Goal: Task Accomplishment & Management: Complete application form

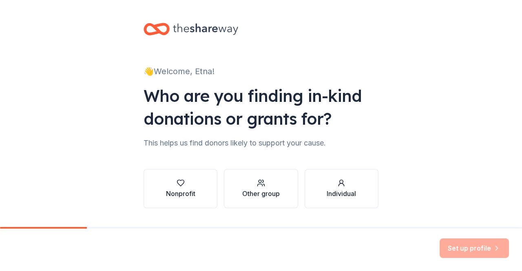
scroll to position [20, 0]
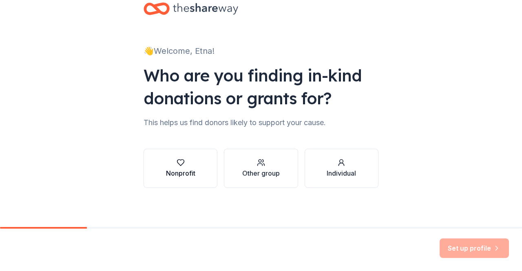
click at [172, 157] on button "Nonprofit" at bounding box center [181, 168] width 74 height 39
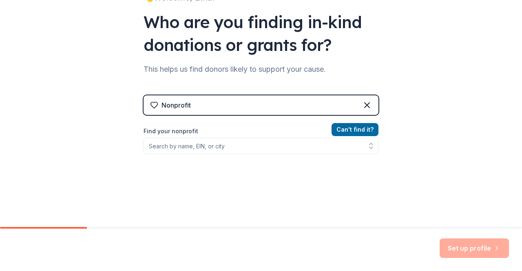
scroll to position [74, 0]
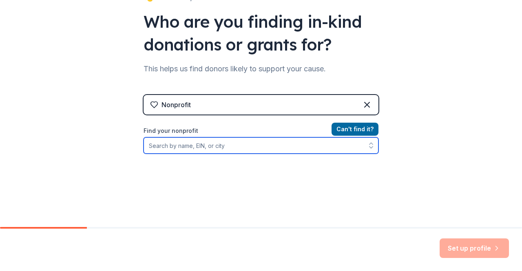
click at [207, 149] on input "Find your nonprofit" at bounding box center [261, 145] width 235 height 16
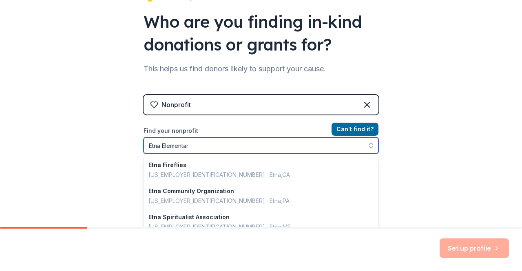
type input "[GEOGRAPHIC_DATA]"
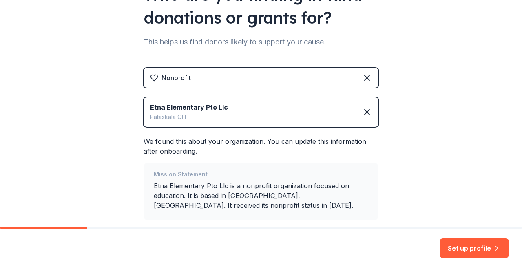
scroll to position [150, 0]
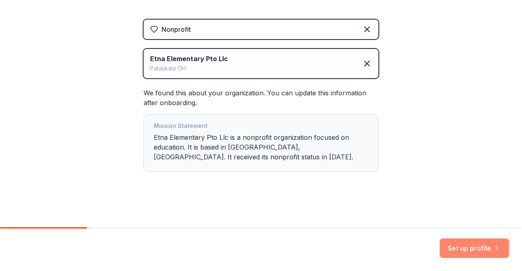
click at [474, 245] on button "Set up profile" at bounding box center [474, 249] width 69 height 20
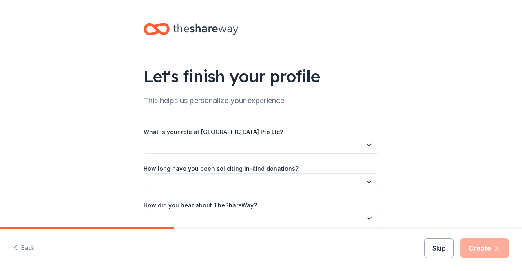
click at [253, 146] on button "button" at bounding box center [261, 145] width 235 height 17
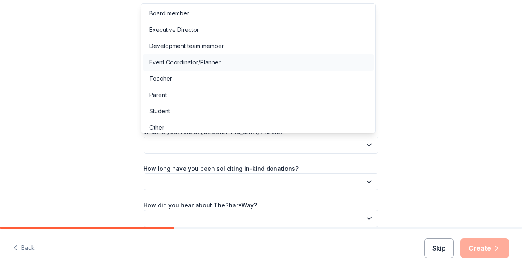
click at [177, 62] on div "Event Coordinator/Planner" at bounding box center [184, 62] width 71 height 10
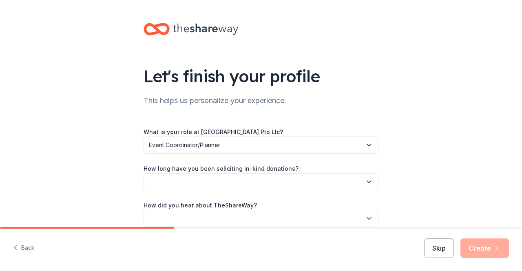
scroll to position [39, 0]
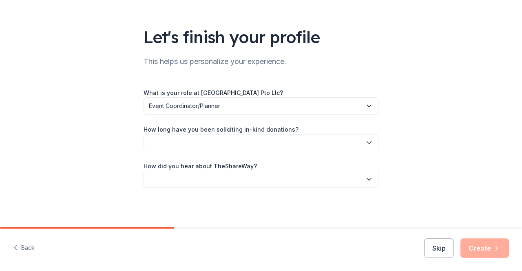
click at [188, 144] on button "button" at bounding box center [261, 142] width 235 height 17
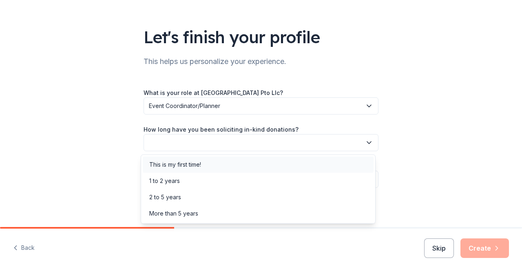
click at [177, 165] on div "This is my first time!" at bounding box center [175, 165] width 52 height 10
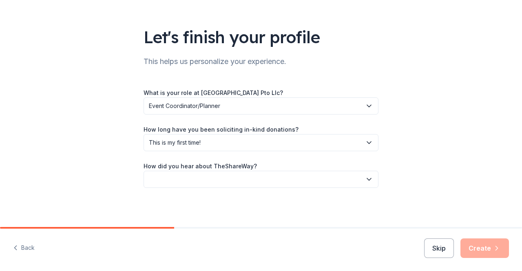
click at [182, 177] on button "button" at bounding box center [261, 179] width 235 height 17
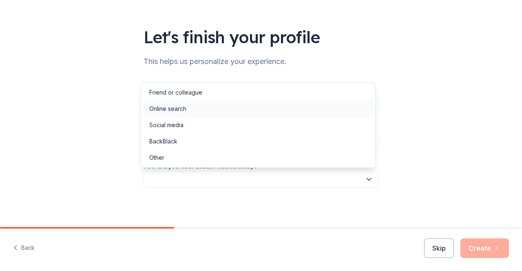
click at [170, 109] on div "Online search" at bounding box center [167, 109] width 37 height 10
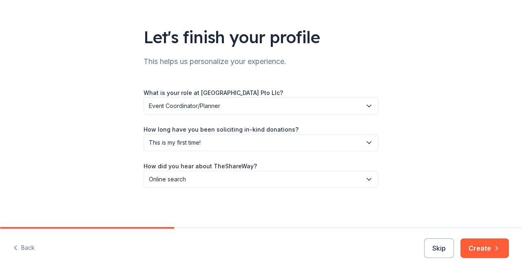
click at [407, 137] on div "Let's finish your profile This helps us personalize your experience. What is yo…" at bounding box center [261, 94] width 522 height 266
click at [472, 238] on div "Back Skip Create" at bounding box center [261, 250] width 522 height 42
click at [479, 246] on button "Create" at bounding box center [484, 249] width 49 height 20
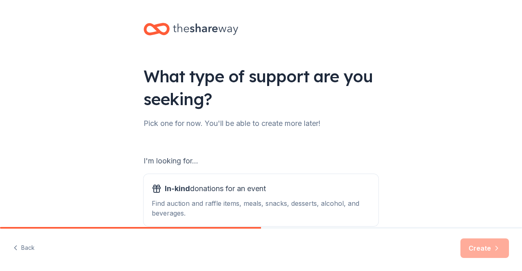
scroll to position [102, 0]
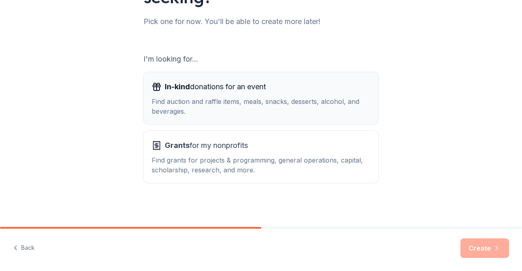
click at [239, 106] on div "Find auction and raffle items, meals, snacks, desserts, alcohol, and beverages." at bounding box center [261, 107] width 219 height 20
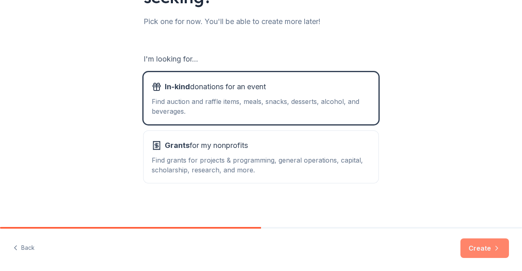
click at [473, 246] on button "Create" at bounding box center [484, 249] width 49 height 20
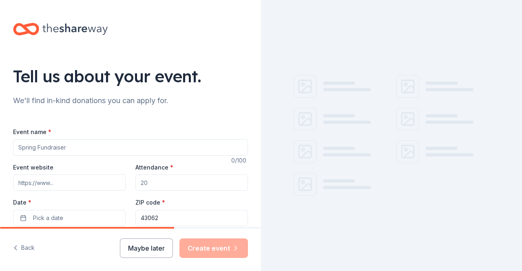
click at [62, 147] on input "Event name *" at bounding box center [130, 147] width 235 height 16
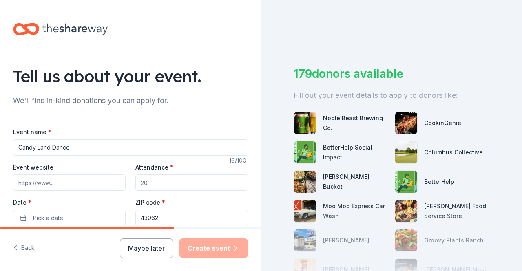
type input "Candy Land Dance"
click at [161, 182] on input "Attendance *" at bounding box center [191, 183] width 113 height 16
type input "400"
click at [194, 104] on div "We'll find in-kind donations you can apply for." at bounding box center [130, 100] width 235 height 13
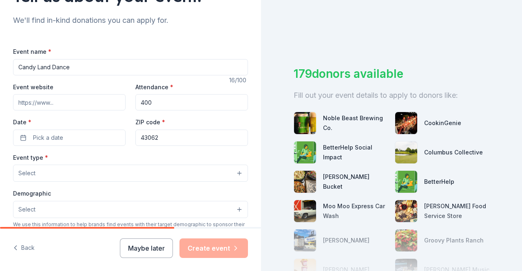
scroll to position [100, 0]
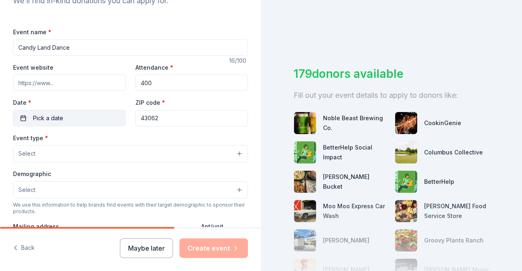
click at [82, 115] on button "Pick a date" at bounding box center [69, 118] width 113 height 16
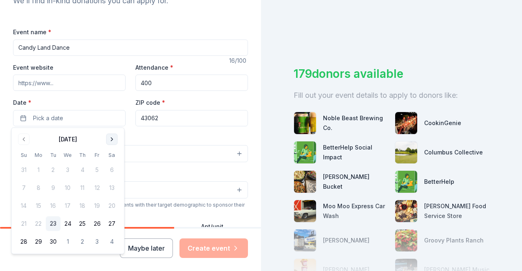
click at [111, 138] on button "Go to next month" at bounding box center [111, 139] width 11 height 11
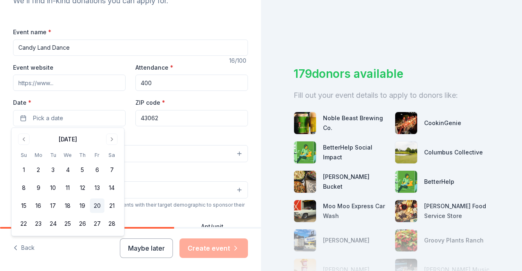
click at [98, 204] on button "20" at bounding box center [97, 206] width 15 height 15
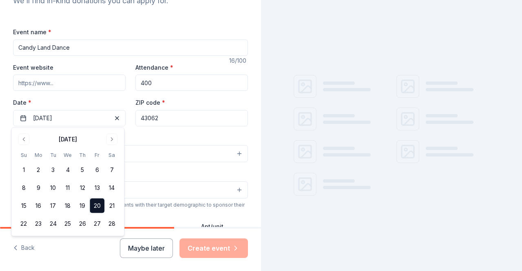
click at [173, 95] on div "Event website Attendance * 400 Date * [DATE] ZIP code * 43062" at bounding box center [130, 94] width 235 height 64
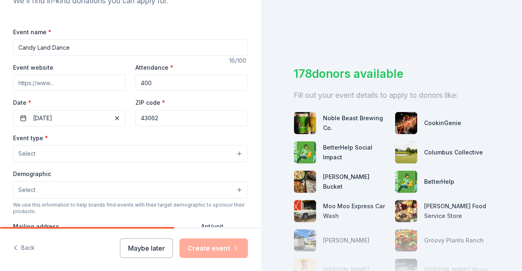
scroll to position [120, 0]
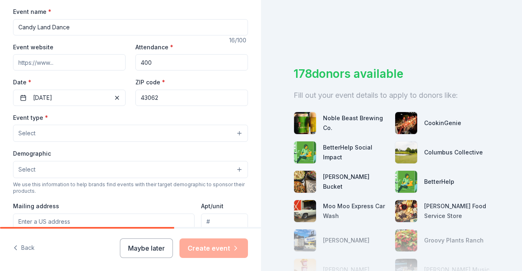
click at [100, 122] on div "Event type * Select" at bounding box center [130, 128] width 235 height 30
click at [107, 135] on button "Select" at bounding box center [130, 133] width 235 height 17
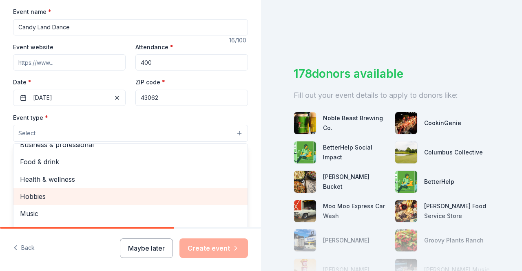
scroll to position [0, 0]
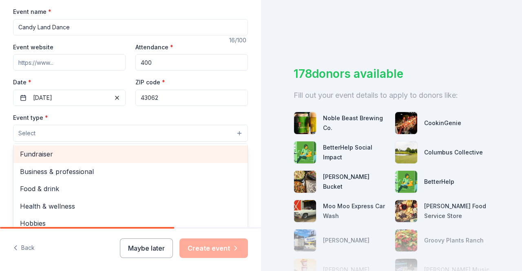
click at [39, 157] on span "Fundraiser" at bounding box center [130, 154] width 221 height 11
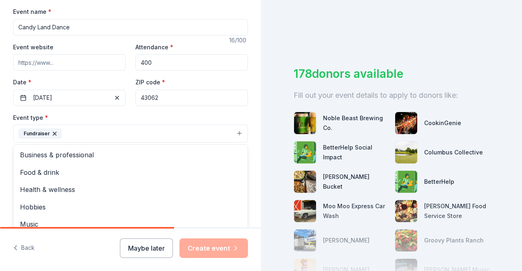
click at [114, 118] on div "Event type * Fundraiser Business & professional Food & drink Health & wellness …" at bounding box center [130, 128] width 235 height 31
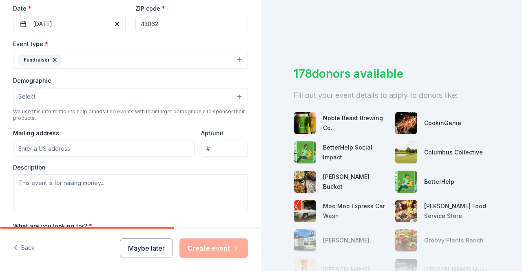
scroll to position [203, 0]
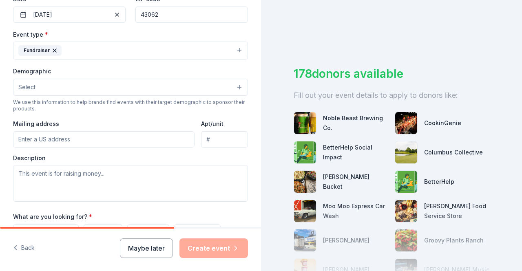
click at [182, 49] on button "Fundraiser" at bounding box center [130, 51] width 235 height 18
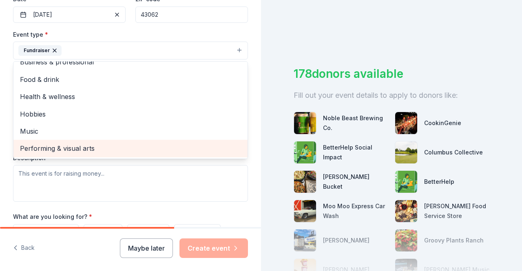
scroll to position [0, 0]
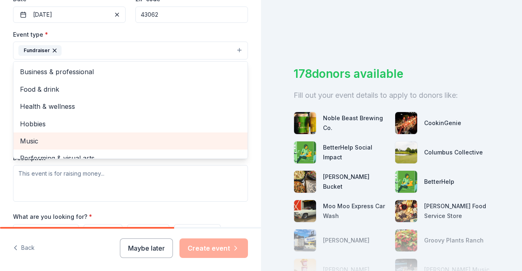
click at [84, 138] on span "Music" at bounding box center [130, 141] width 221 height 11
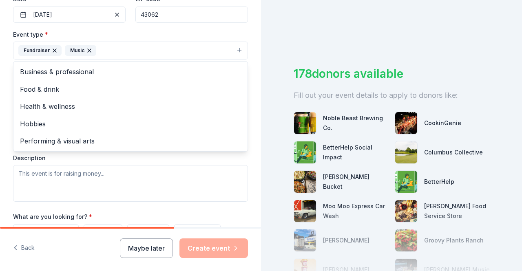
click at [202, 32] on div "Event type * Fundraiser Music Business & professional Food & drink Health & wel…" at bounding box center [130, 44] width 235 height 31
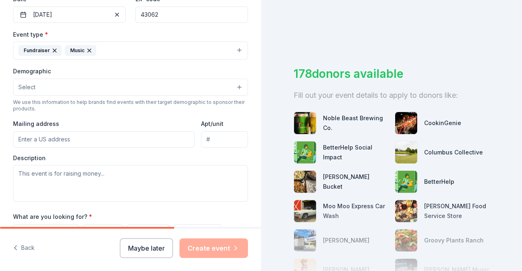
click at [89, 83] on button "Select" at bounding box center [130, 87] width 235 height 17
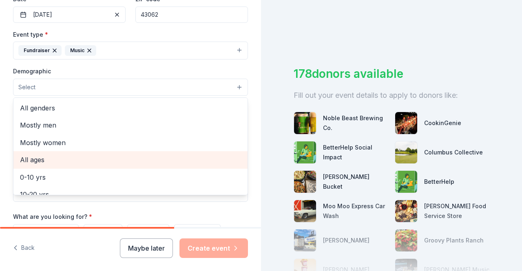
click at [41, 159] on span "All ages" at bounding box center [130, 160] width 221 height 11
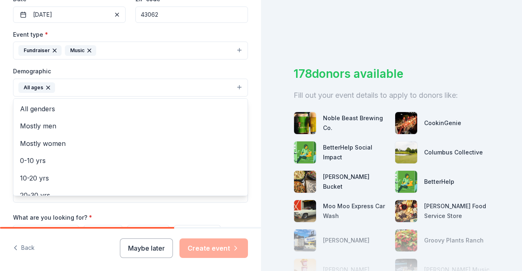
click at [85, 71] on div "Demographic All ages All genders Mostly men Mostly women 0-10 yrs 10-20 yrs 20-…" at bounding box center [130, 81] width 235 height 31
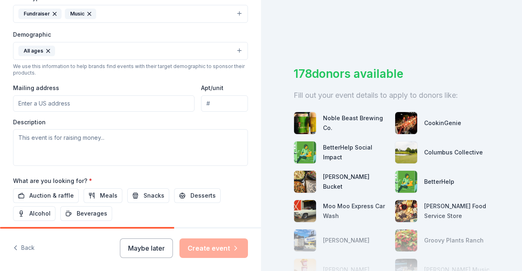
scroll to position [241, 0]
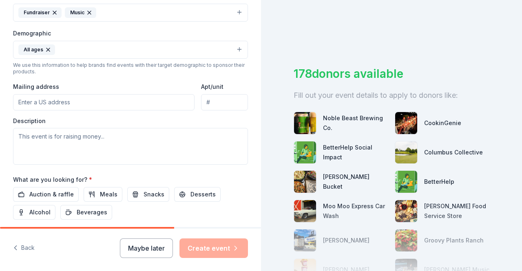
click at [85, 46] on button "All ages" at bounding box center [130, 50] width 235 height 18
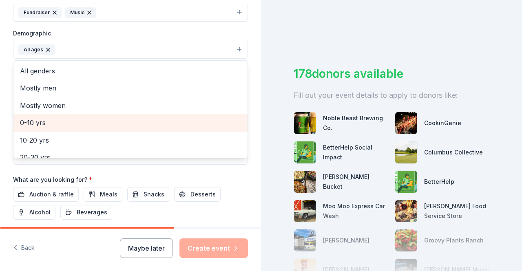
click at [38, 124] on span "0-10 yrs" at bounding box center [130, 122] width 221 height 11
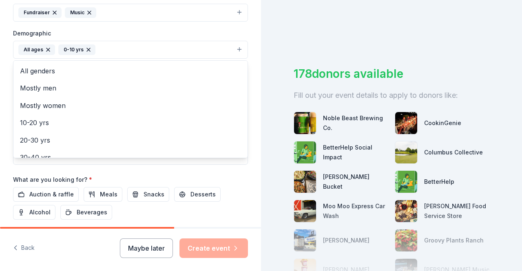
click at [140, 38] on div "Demographic All ages [DEMOGRAPHIC_DATA] yrs All genders Mostly men Mostly women…" at bounding box center [130, 43] width 235 height 31
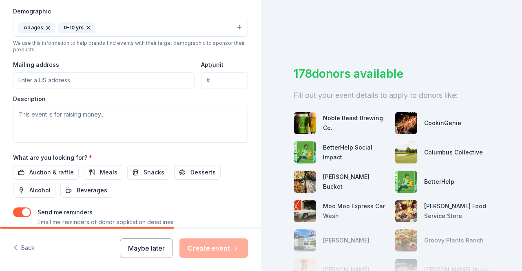
scroll to position [267, 0]
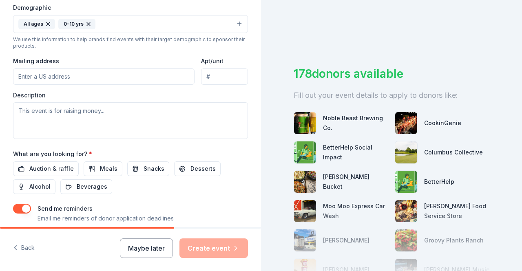
click at [81, 81] on input "Mailing address" at bounding box center [103, 77] width 181 height 16
type input "[STREET_ADDRESS]"
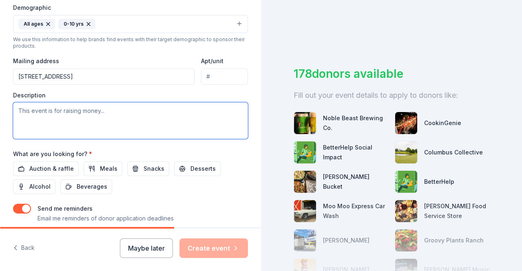
click at [68, 108] on textarea at bounding box center [130, 120] width 235 height 37
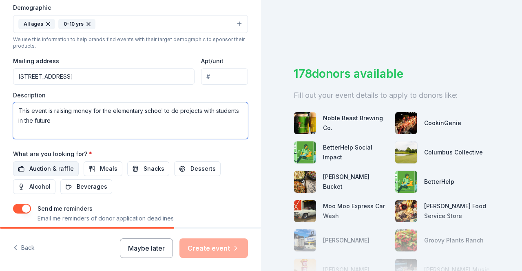
type textarea "This event is raising money for the elementary school to do projects with stude…"
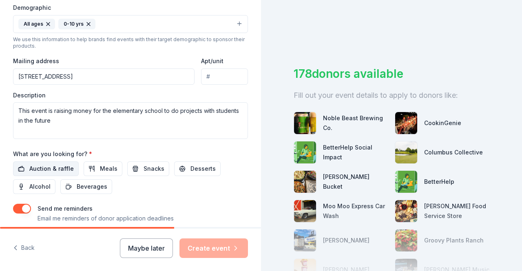
click at [42, 164] on span "Auction & raffle" at bounding box center [51, 169] width 44 height 10
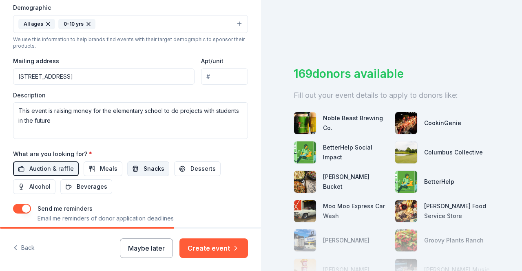
click at [144, 170] on span "Snacks" at bounding box center [154, 169] width 21 height 10
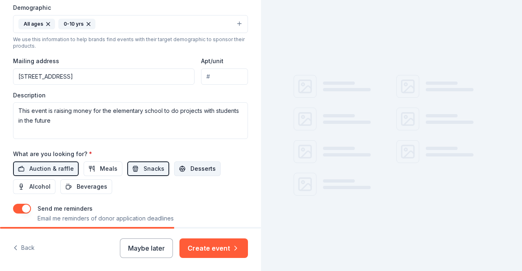
click at [200, 165] on span "Desserts" at bounding box center [202, 169] width 25 height 10
click at [86, 191] on button "Beverages" at bounding box center [86, 186] width 52 height 15
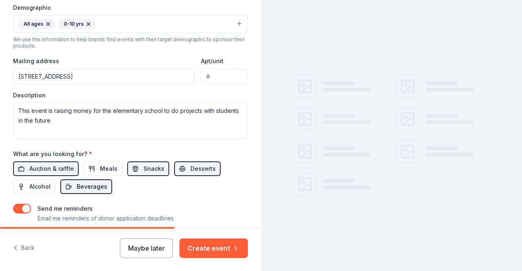
scroll to position [315, 0]
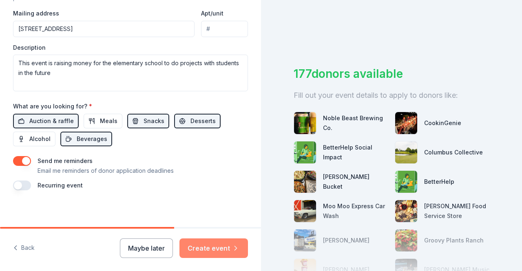
click at [211, 243] on button "Create event" at bounding box center [213, 249] width 69 height 20
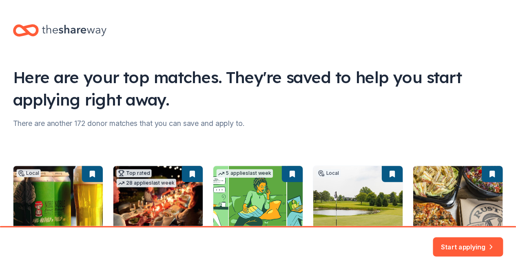
scroll to position [115, 0]
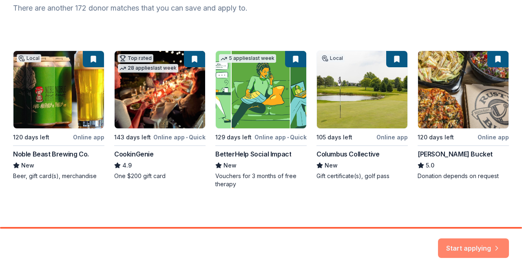
click at [472, 248] on button "Start applying" at bounding box center [473, 244] width 71 height 20
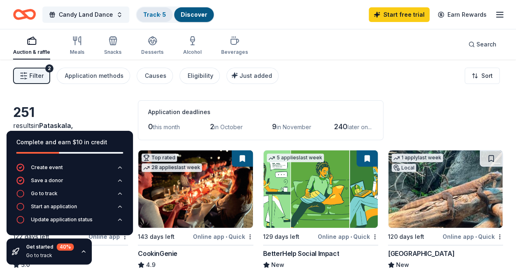
click at [159, 19] on div "Track · 5" at bounding box center [155, 14] width 36 height 15
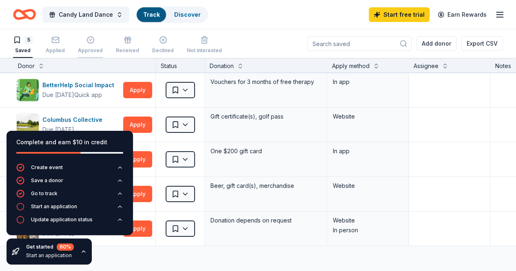
click at [86, 41] on div "button" at bounding box center [90, 40] width 25 height 8
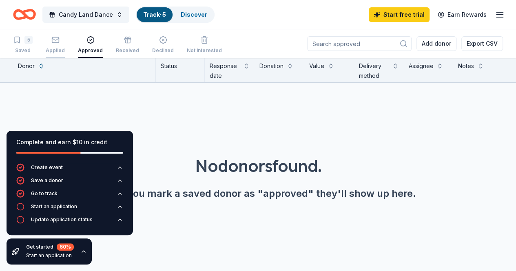
click at [60, 38] on icon "button" at bounding box center [55, 40] width 8 height 8
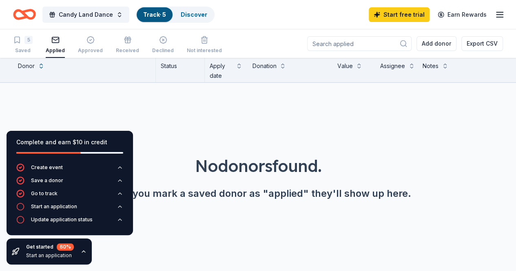
click at [40, 38] on div "5 Saved Applied Approved Received Declined Not interested" at bounding box center [117, 45] width 209 height 25
click at [29, 40] on div "5" at bounding box center [23, 40] width 20 height 8
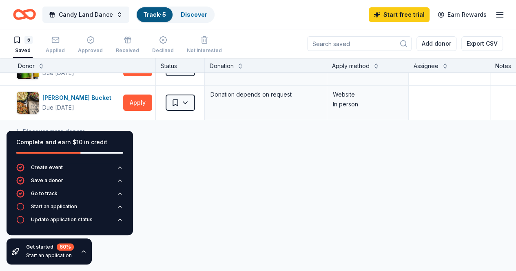
scroll to position [133, 0]
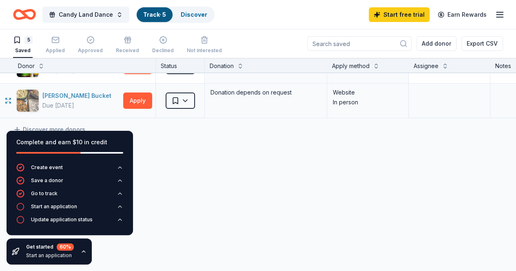
click at [55, 91] on div "[PERSON_NAME] Bucket" at bounding box center [78, 96] width 72 height 10
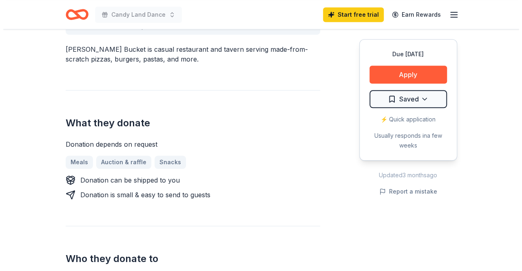
scroll to position [259, 0]
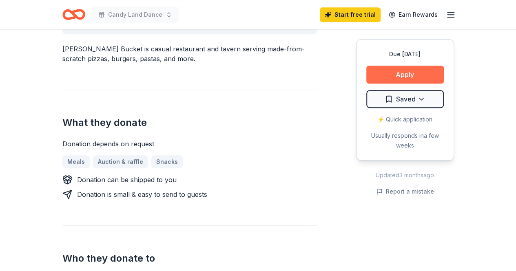
click at [385, 77] on button "Apply" at bounding box center [404, 75] width 77 height 18
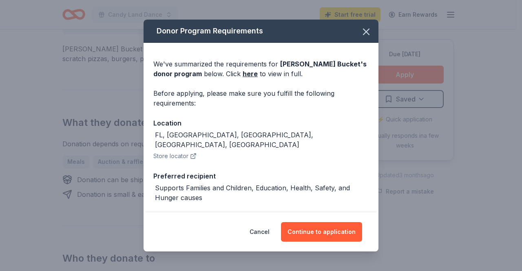
scroll to position [97, 0]
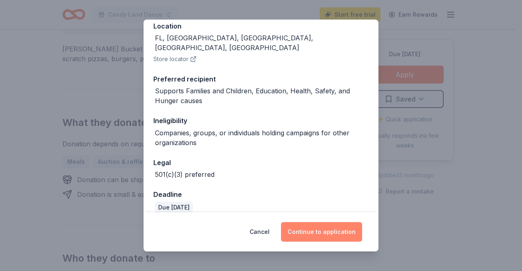
click at [312, 225] on button "Continue to application" at bounding box center [321, 232] width 81 height 20
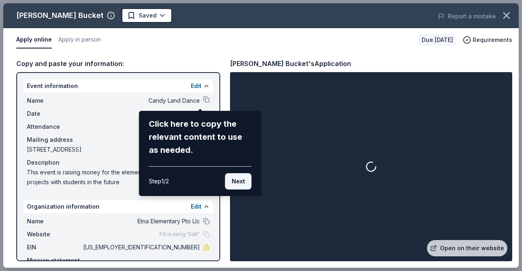
click at [235, 182] on button "Next" at bounding box center [238, 181] width 27 height 16
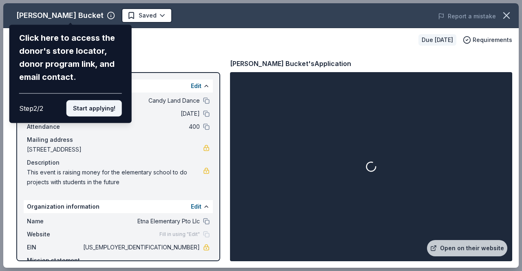
click at [91, 102] on button "Start applying!" at bounding box center [93, 108] width 55 height 16
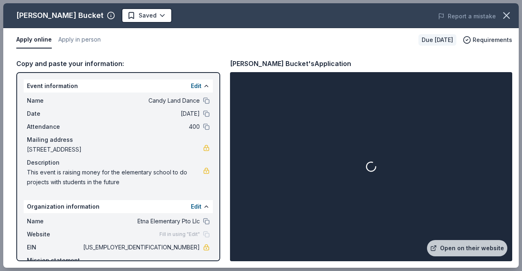
scroll to position [44, 0]
